Goal: Complete application form

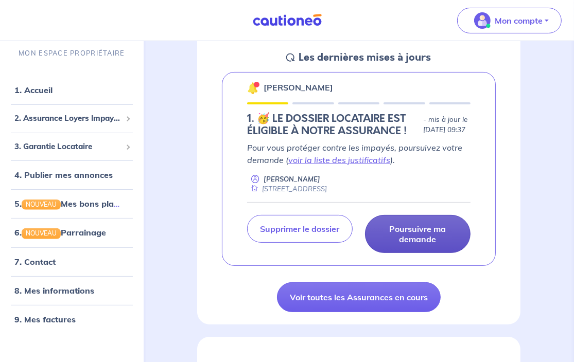
click at [425, 241] on p "Poursuivre ma demande" at bounding box center [418, 234] width 80 height 21
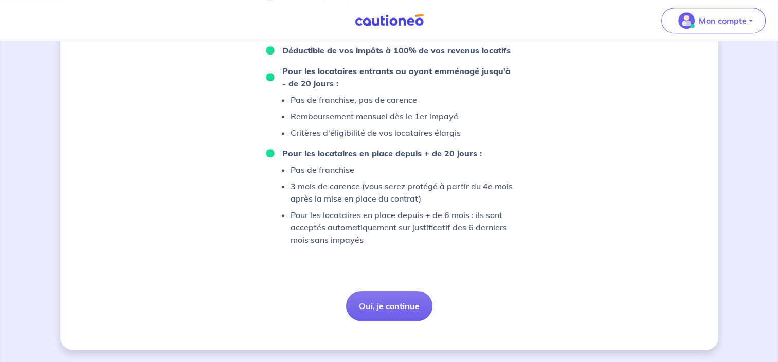
scroll to position [726, 0]
click at [400, 314] on button "Oui, je continue" at bounding box center [389, 306] width 86 height 30
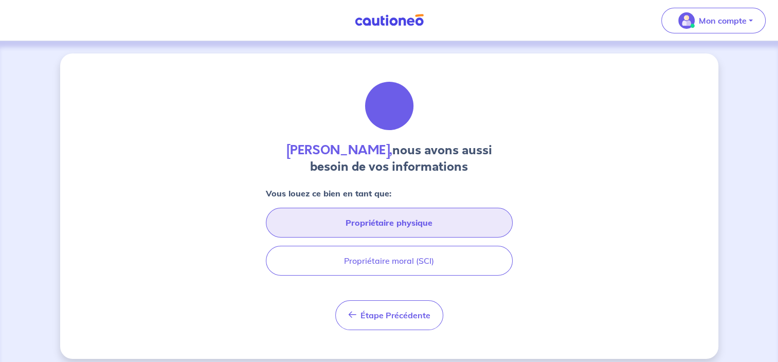
click at [447, 230] on button "Propriétaire physique" at bounding box center [389, 223] width 247 height 30
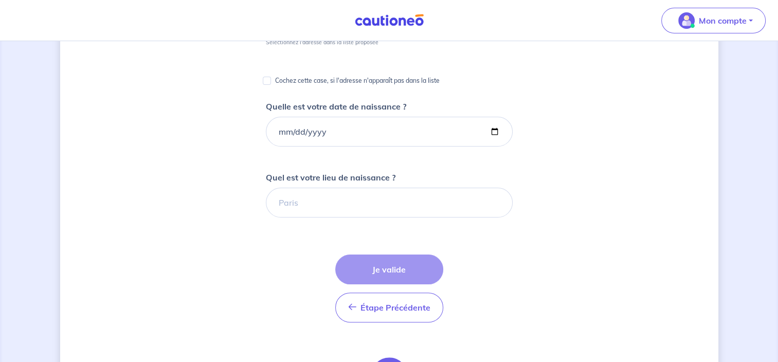
scroll to position [206, 0]
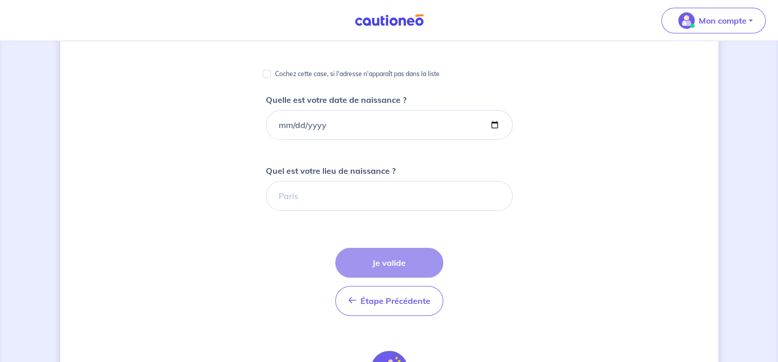
click at [401, 264] on div "Étape Précédente Précédent Je valide Je valide" at bounding box center [389, 282] width 108 height 68
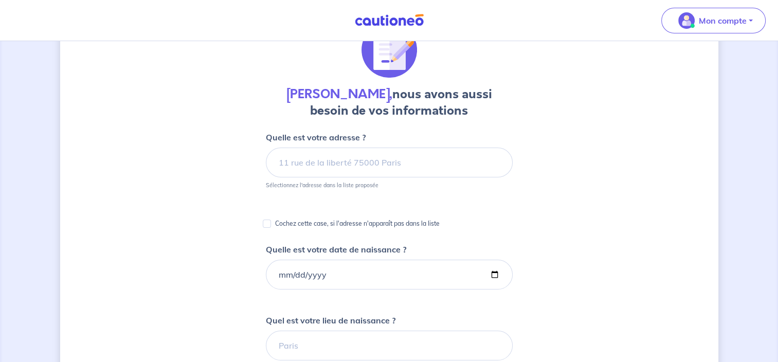
scroll to position [8, 0]
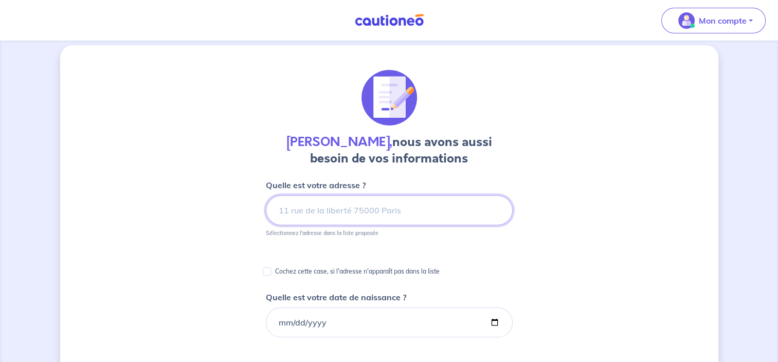
click at [414, 210] on input at bounding box center [389, 211] width 247 height 30
click at [354, 214] on input at bounding box center [389, 211] width 247 height 30
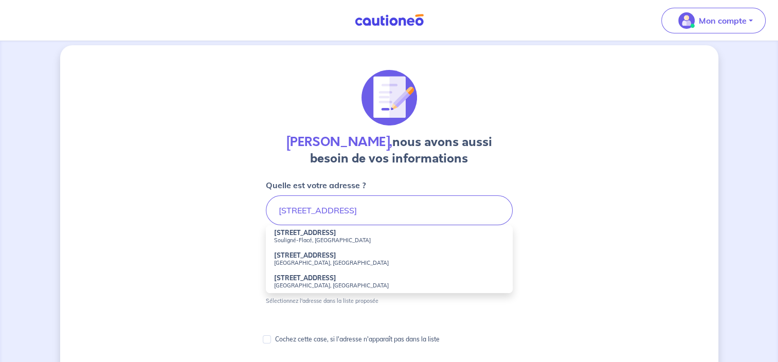
click at [356, 233] on li "9 Route de Louplande Souligné-[GEOGRAPHIC_DATA], [GEOGRAPHIC_DATA]" at bounding box center [389, 236] width 247 height 23
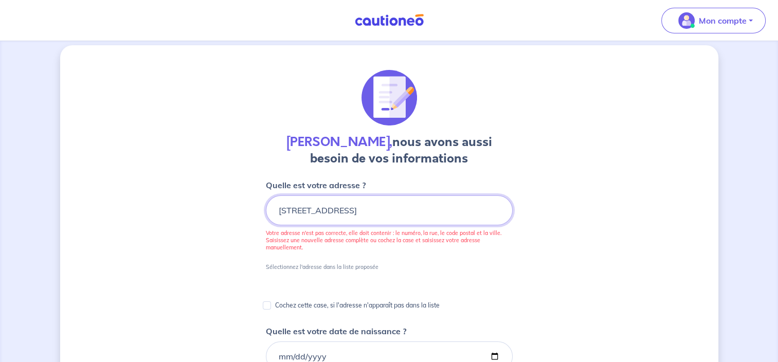
click at [414, 212] on input "[STREET_ADDRESS]" at bounding box center [389, 211] width 247 height 30
drag, startPoint x: 468, startPoint y: 211, endPoint x: 367, endPoint y: 209, distance: 100.4
click at [367, 209] on input "[STREET_ADDRESS]" at bounding box center [389, 211] width 247 height 30
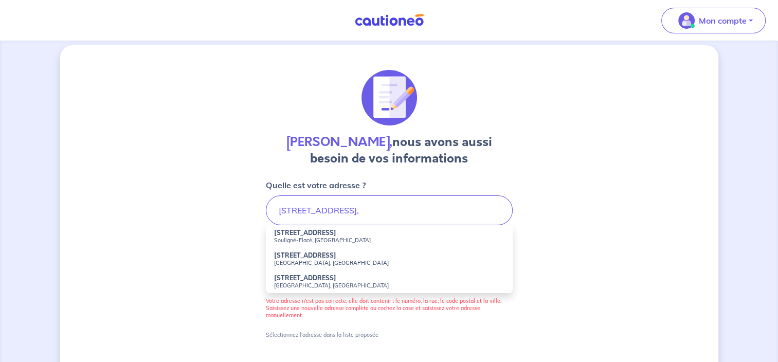
click at [338, 260] on small "[GEOGRAPHIC_DATA], [GEOGRAPHIC_DATA]" at bounding box center [389, 262] width 230 height 7
type input "[STREET_ADDRESS]"
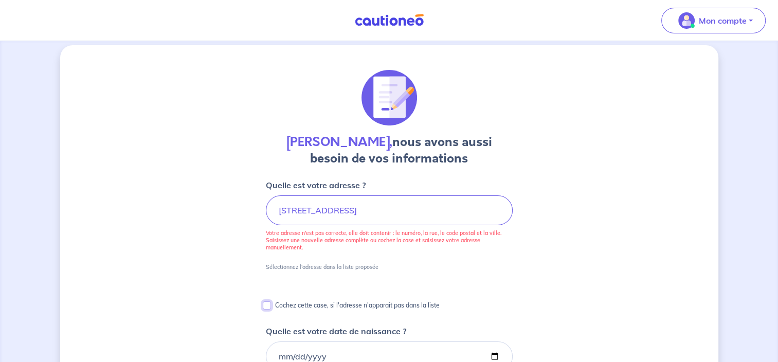
click at [268, 308] on input "Cochez cette case, si l'adresse n'apparaît pas dans la liste" at bounding box center [267, 305] width 8 height 8
checkbox input "true"
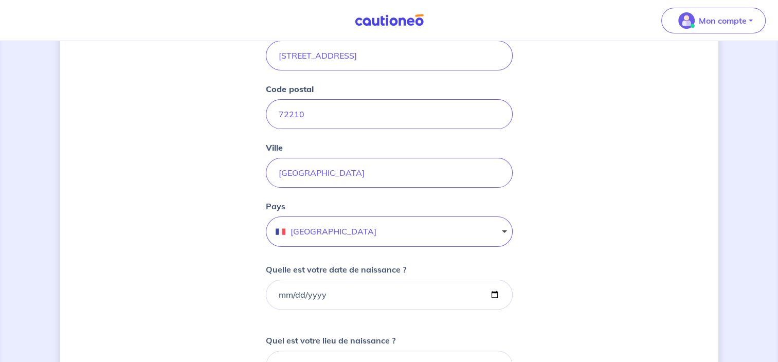
scroll to position [265, 0]
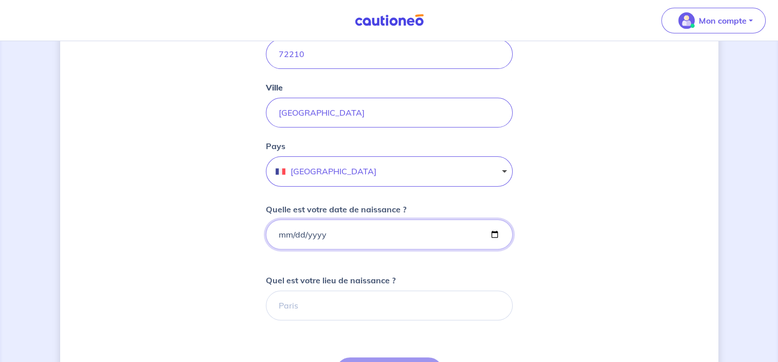
click at [315, 236] on input "Quelle est votre date de naissance ?" at bounding box center [389, 235] width 247 height 30
click at [282, 237] on input "Quelle est votre date de naissance ?" at bounding box center [389, 235] width 247 height 30
click at [278, 235] on input "Quelle est votre date de naissance ?" at bounding box center [389, 235] width 247 height 30
type input "[DATE]"
click at [370, 315] on input "Quel est votre lieu de naissance ?" at bounding box center [389, 306] width 247 height 30
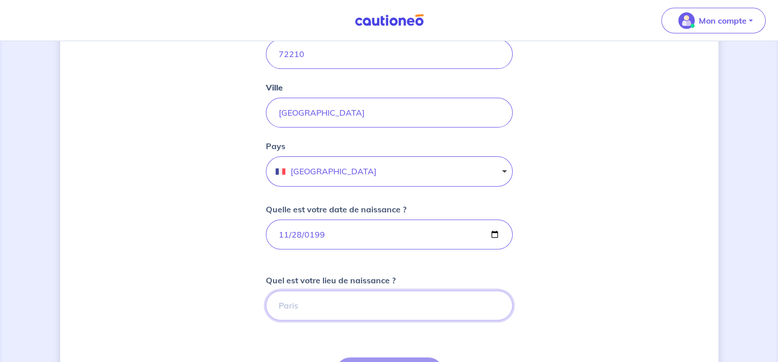
type input "LE MANS"
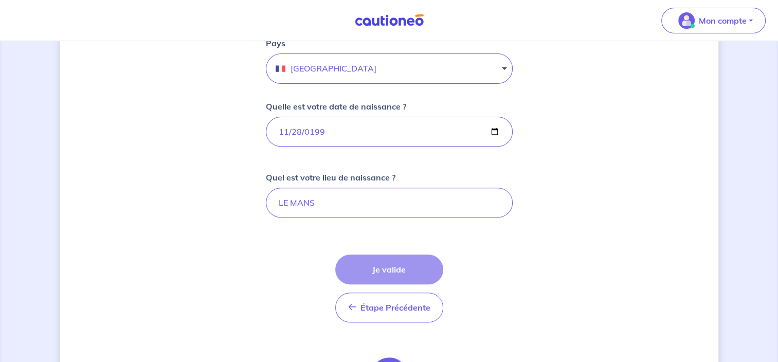
click at [480, 273] on form "Cochez cette case, si l'adresse n'apparaît pas dans la liste Numéro et nom de l…" at bounding box center [389, 155] width 247 height 672
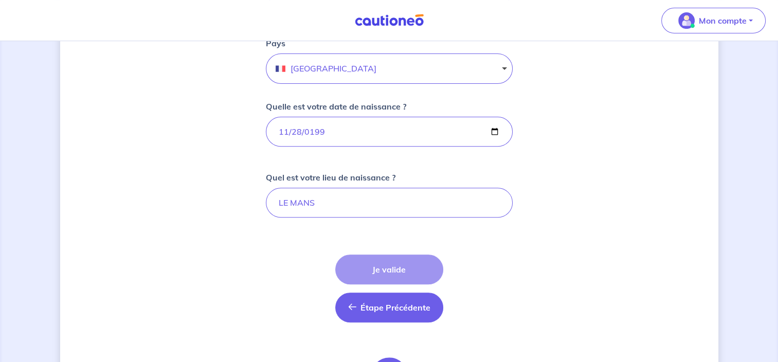
click at [397, 305] on span "Étape Précédente" at bounding box center [396, 308] width 70 height 10
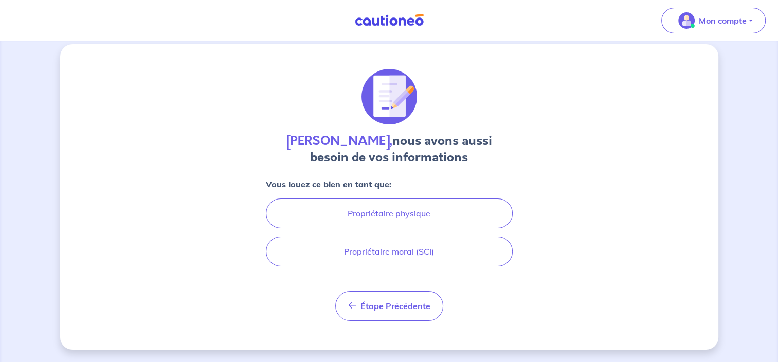
scroll to position [8, 0]
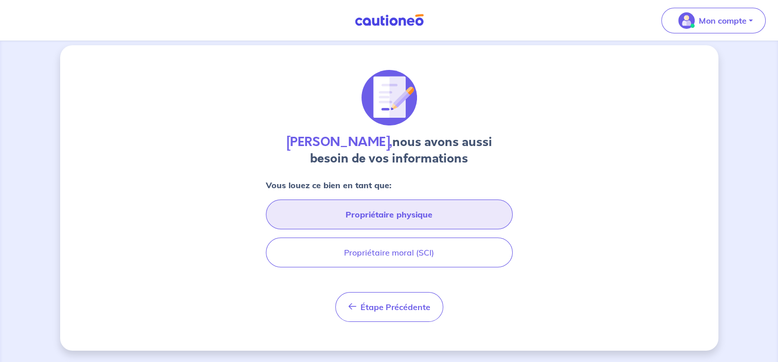
click at [412, 209] on button "Propriétaire physique" at bounding box center [389, 215] width 247 height 30
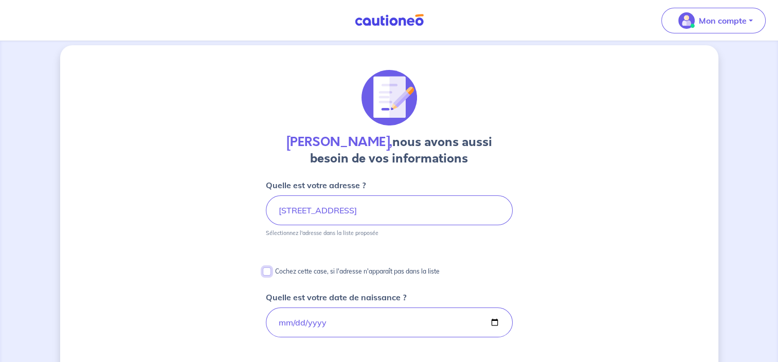
click at [268, 271] on input "Cochez cette case, si l'adresse n'apparaît pas dans la liste" at bounding box center [267, 272] width 8 height 8
checkbox input "true"
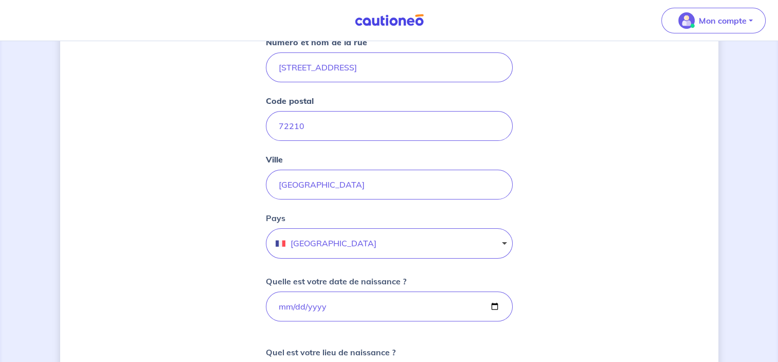
scroll to position [420, 0]
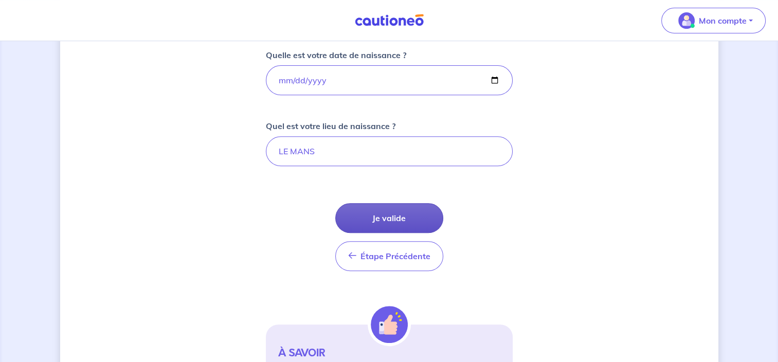
click at [391, 216] on button "Je valide" at bounding box center [389, 218] width 108 height 30
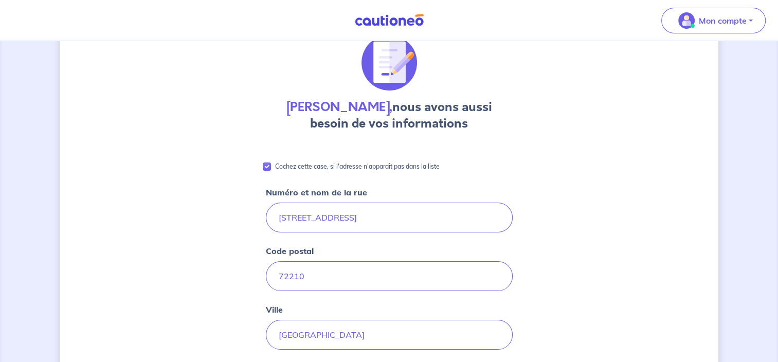
scroll to position [8, 0]
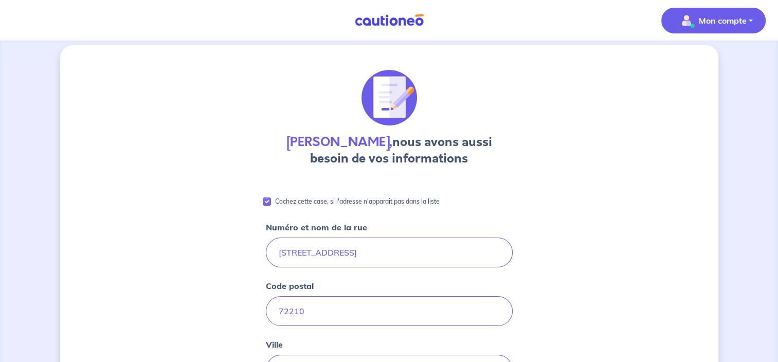
click at [573, 25] on p "Mon compte" at bounding box center [723, 20] width 48 height 12
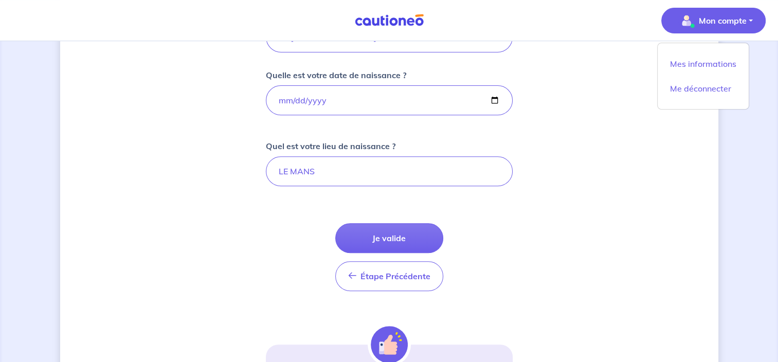
scroll to position [420, 0]
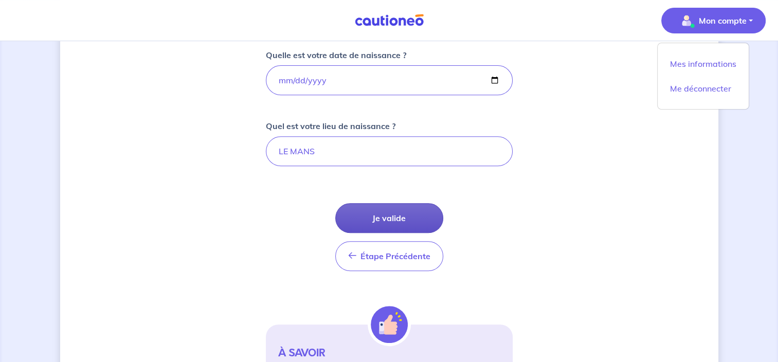
click at [401, 217] on button "Je valide" at bounding box center [389, 218] width 108 height 30
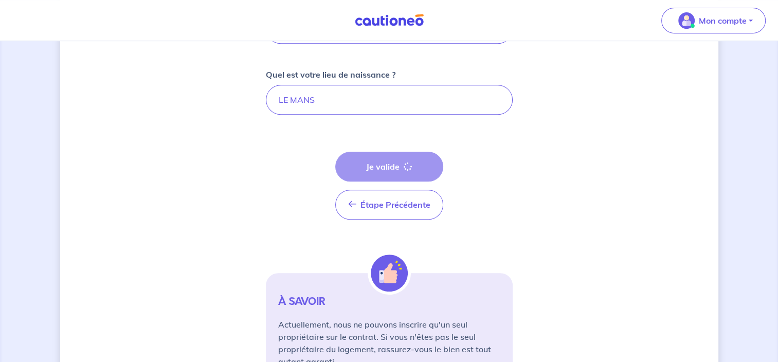
scroll to position [537, 0]
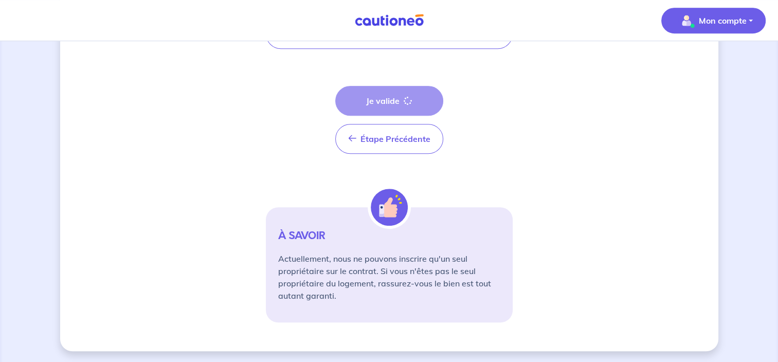
click at [573, 22] on p "Mon compte" at bounding box center [723, 20] width 48 height 12
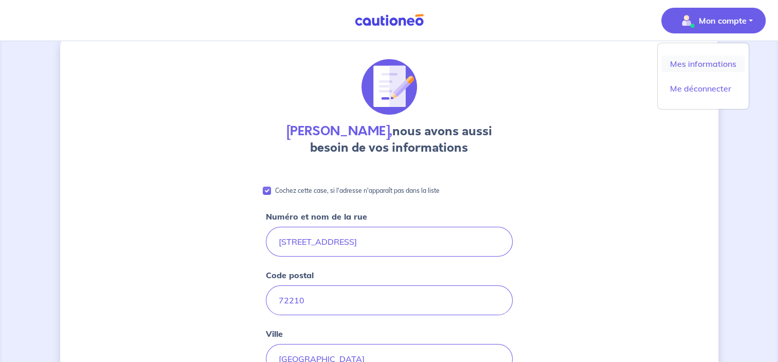
scroll to position [0, 0]
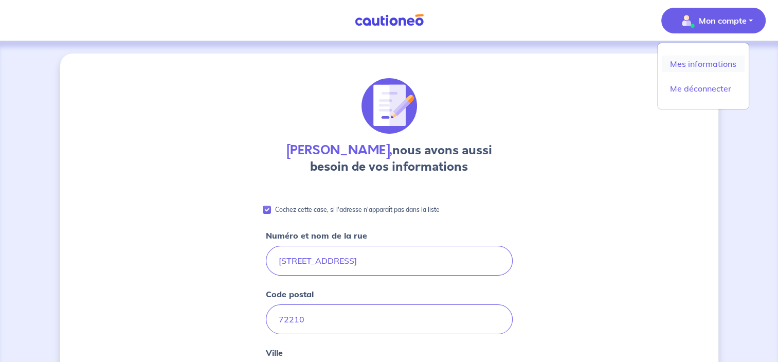
click at [573, 65] on link "Mes informations" at bounding box center [703, 64] width 83 height 16
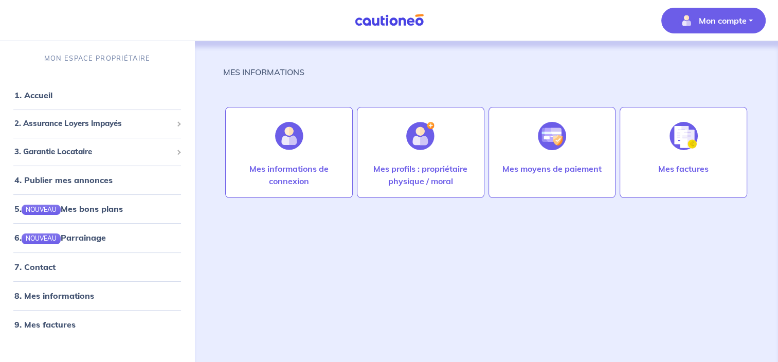
click at [74, 131] on div "2. Assurance Loyers Impayés" at bounding box center [97, 124] width 186 height 20
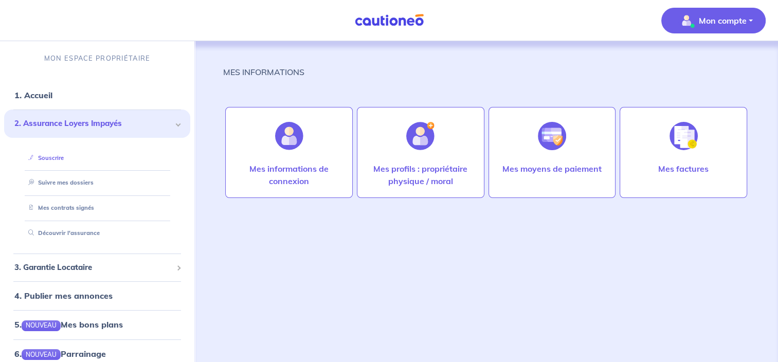
click at [64, 156] on link "Souscrire" at bounding box center [44, 157] width 40 height 7
click at [78, 207] on link "Mes contrats signés" at bounding box center [58, 207] width 69 height 7
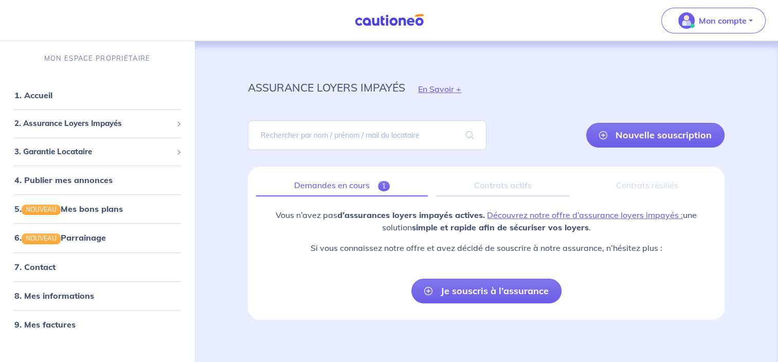
click at [354, 181] on link "Demandes en cours 1" at bounding box center [342, 186] width 172 height 22
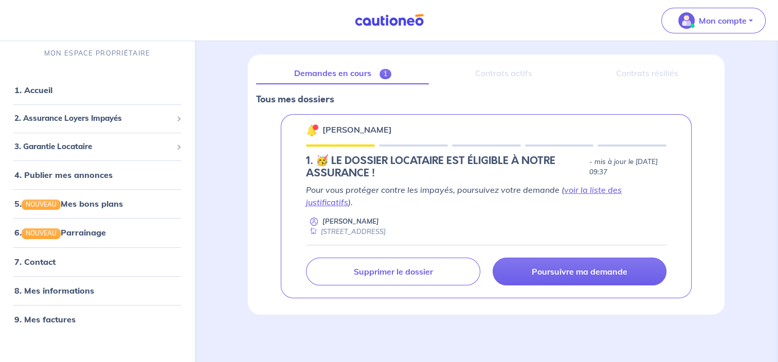
scroll to position [113, 0]
click at [356, 128] on p "[PERSON_NAME]" at bounding box center [357, 129] width 69 height 12
click at [311, 126] on img at bounding box center [312, 129] width 12 height 12
click at [338, 201] on link "voir la liste des justificatifs" at bounding box center [464, 195] width 316 height 23
click at [55, 267] on link "7. Contact" at bounding box center [34, 262] width 40 height 10
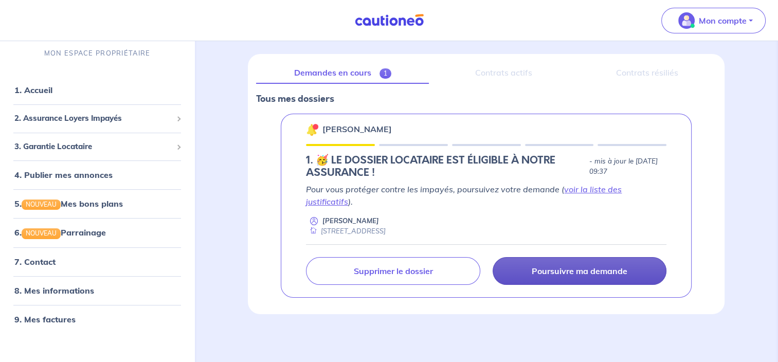
click at [556, 272] on p "Poursuivre ma demande" at bounding box center [580, 271] width 96 height 10
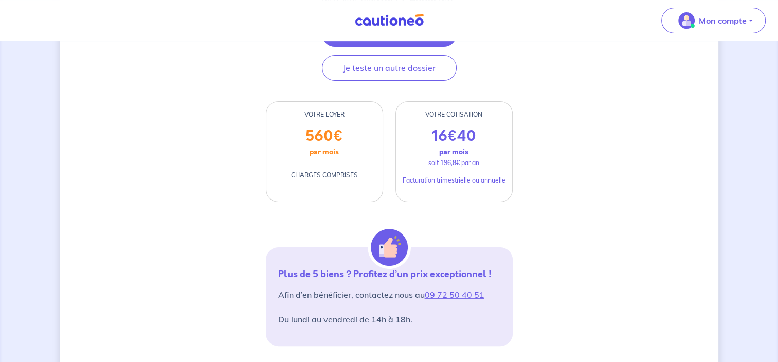
scroll to position [154, 0]
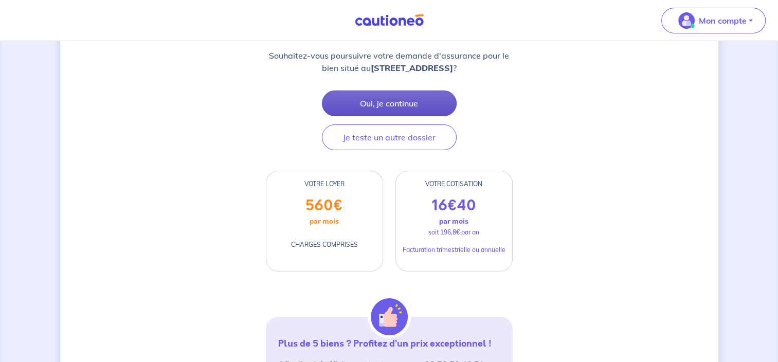
click at [405, 116] on button "Oui, je continue" at bounding box center [389, 104] width 135 height 26
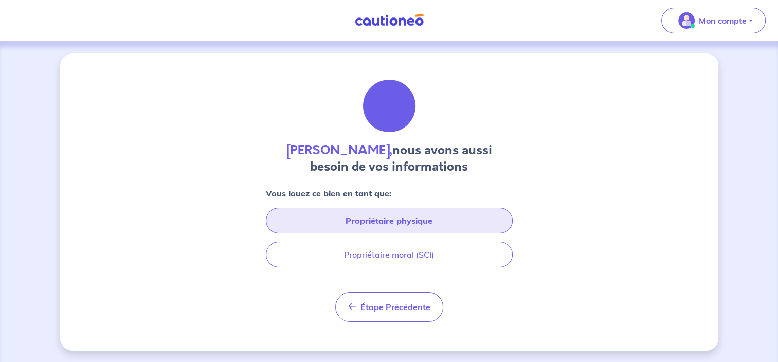
click at [412, 215] on button "Propriétaire physique" at bounding box center [389, 221] width 247 height 26
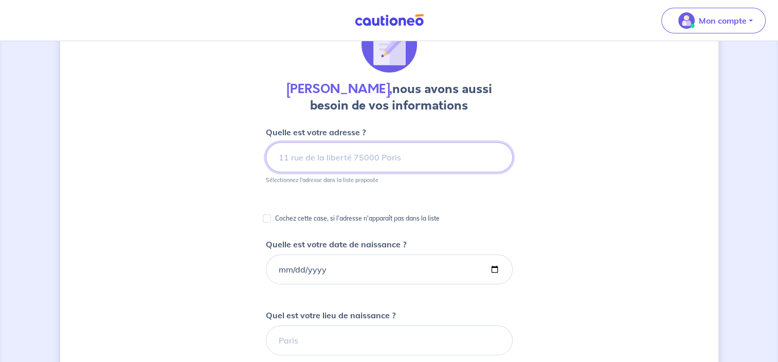
scroll to position [60, 0]
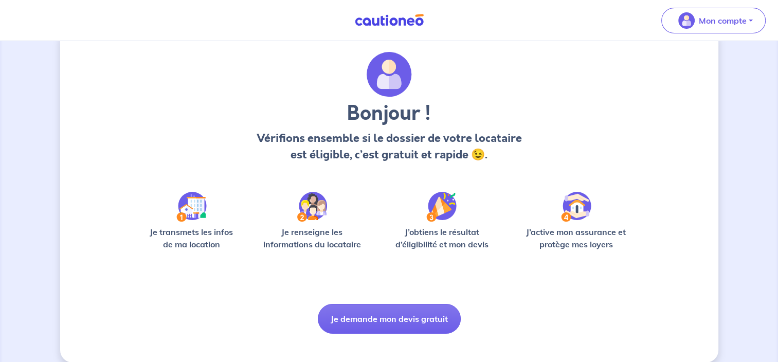
scroll to position [39, 0]
